Goal: Understand process/instructions: Learn how to perform a task or action

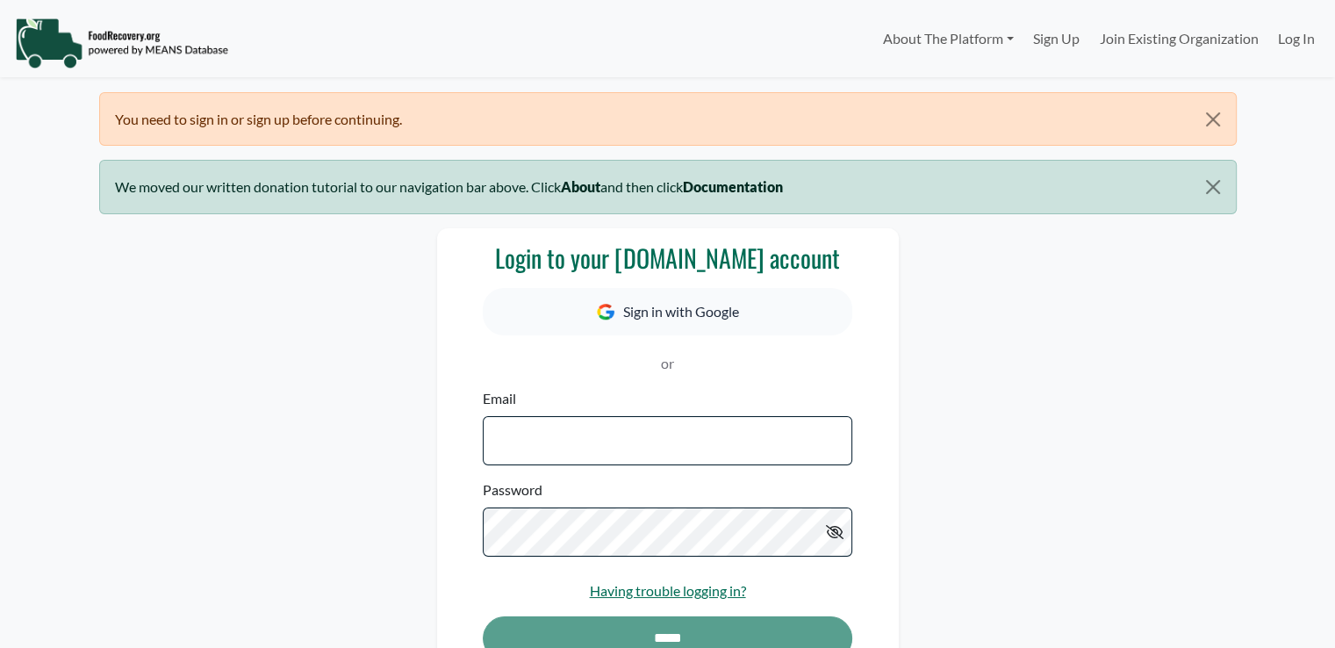
select select "Language Translate Widget"
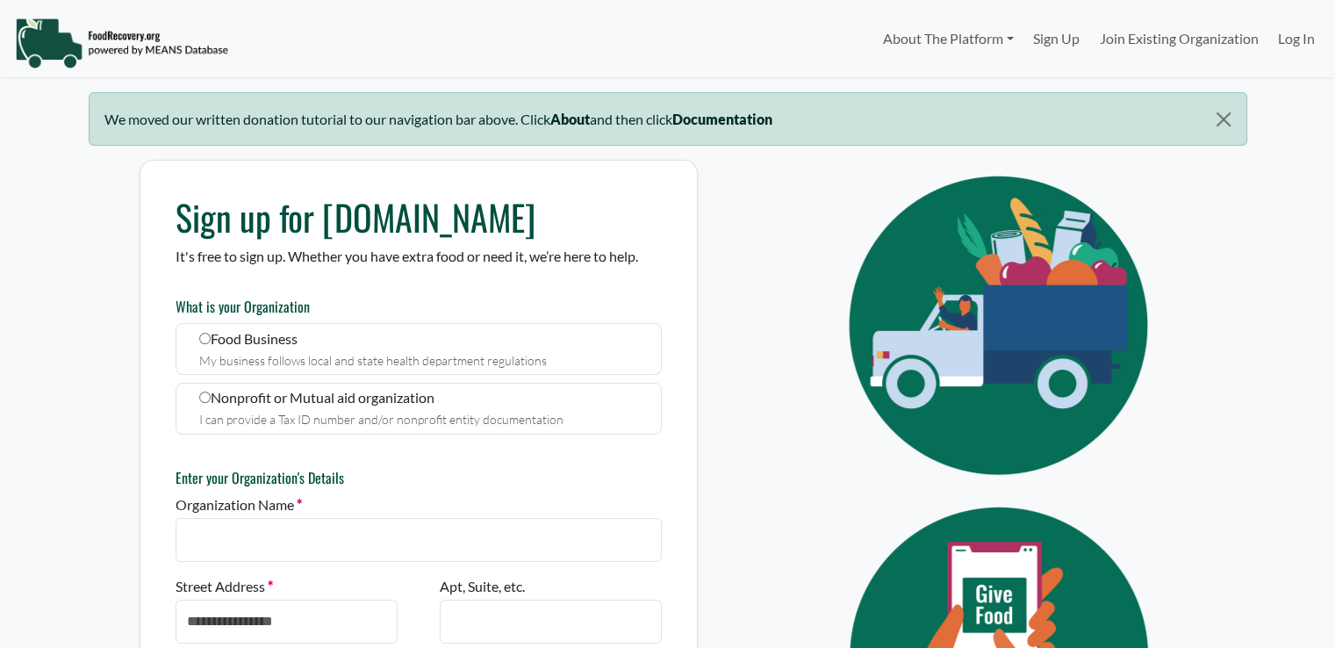
select select "Language Translate Widget"
click at [979, 37] on link "About The Platform" at bounding box center [948, 38] width 150 height 35
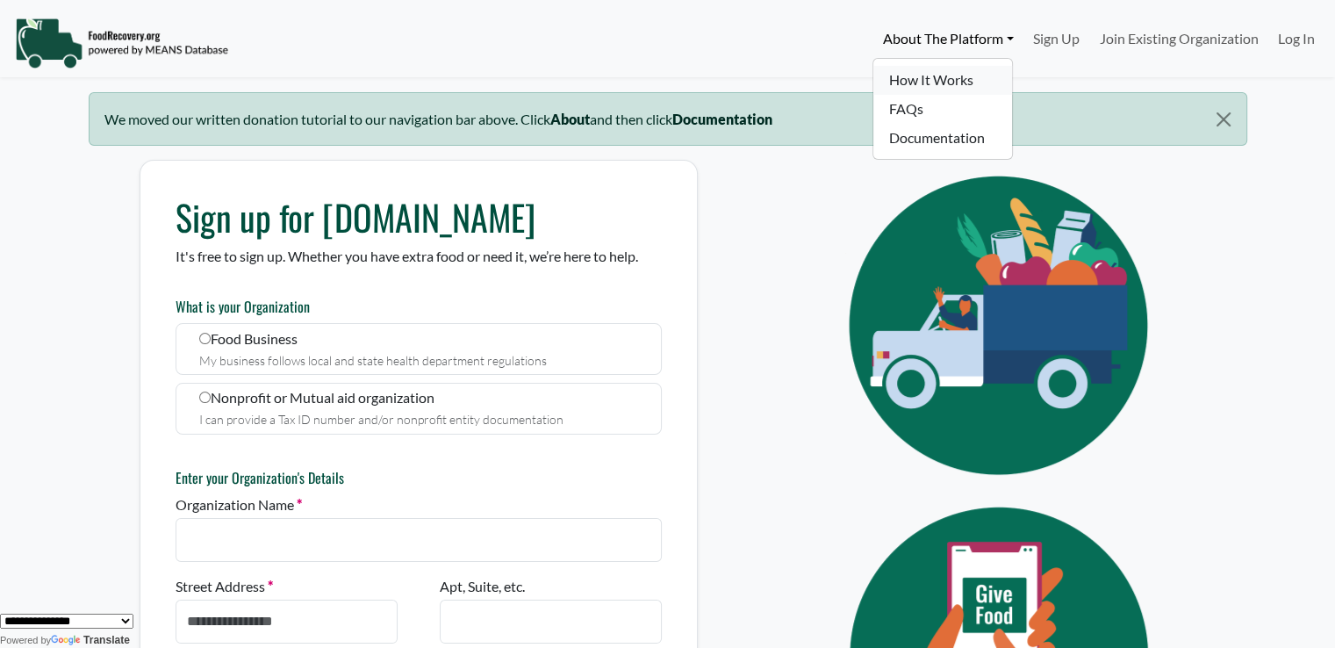
click at [910, 81] on link "How It Works" at bounding box center [943, 80] width 139 height 29
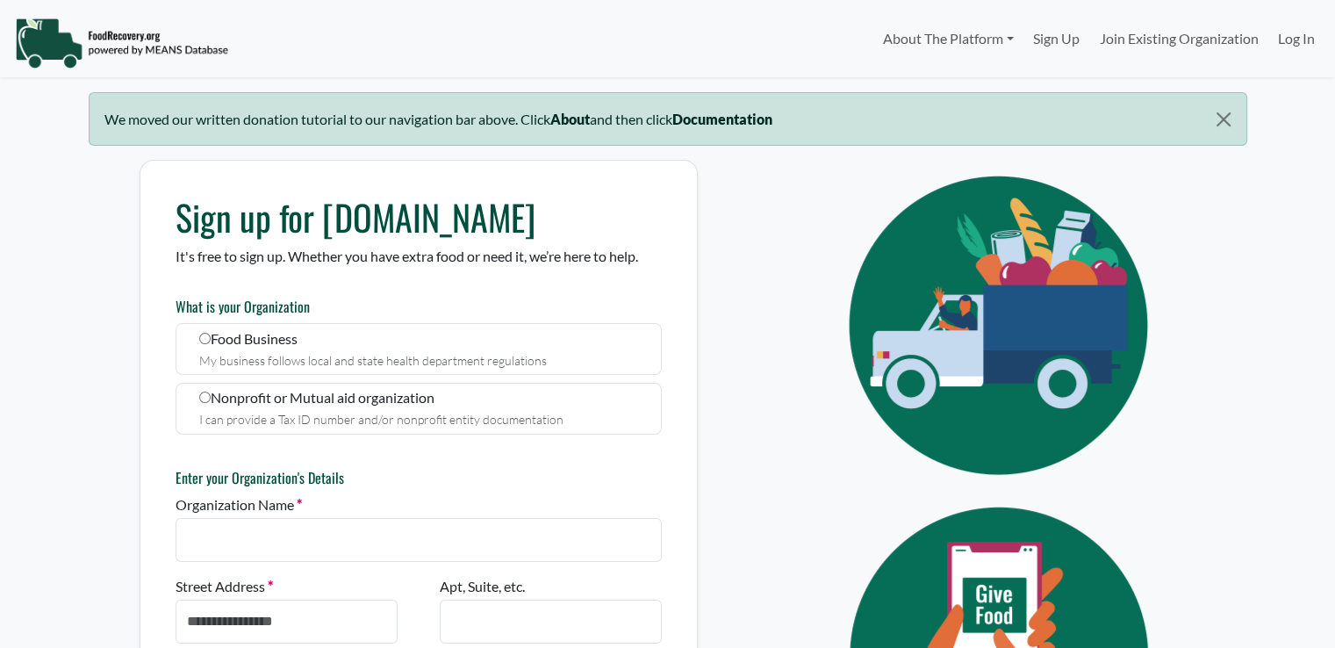
select select "Language Translate Widget"
